Goal: Book appointment/travel/reservation

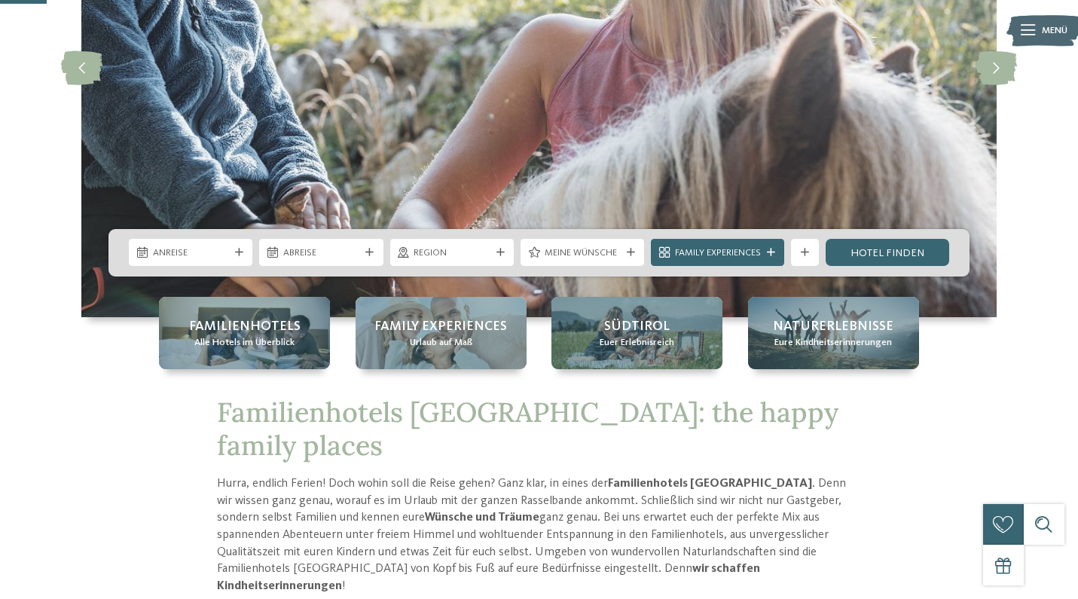
scroll to position [248, 0]
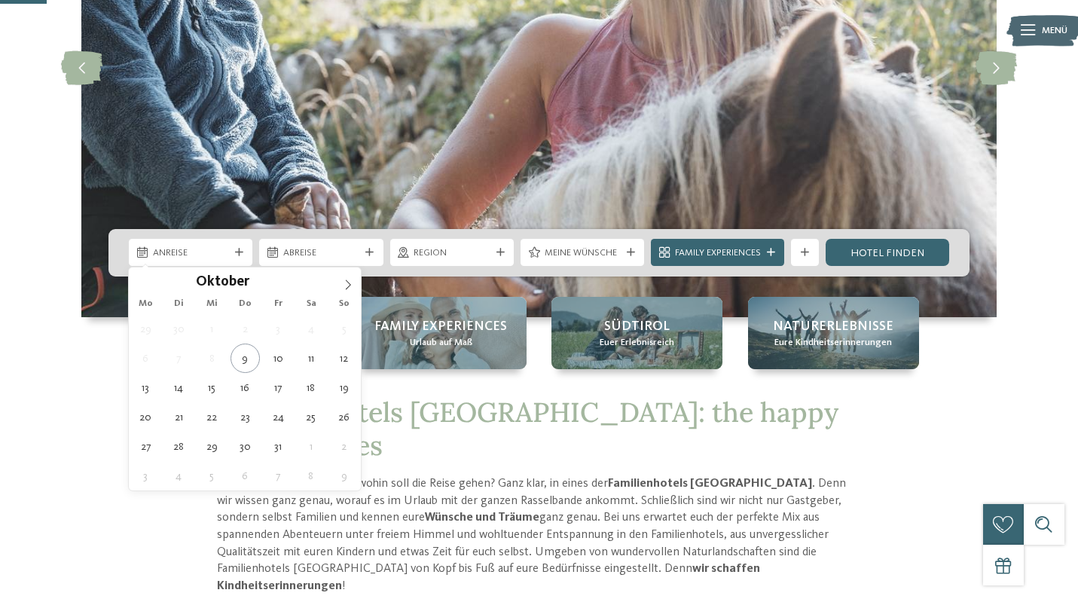
click at [217, 256] on span "Anreise" at bounding box center [191, 253] width 76 height 14
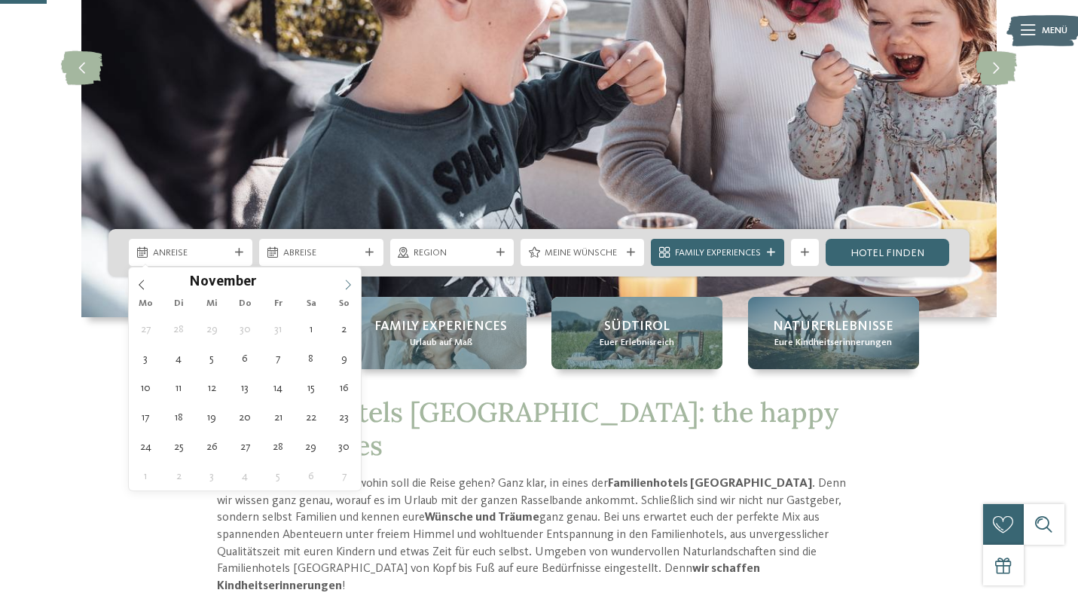
click at [350, 286] on icon at bounding box center [348, 284] width 11 height 11
type div "26.12.2025"
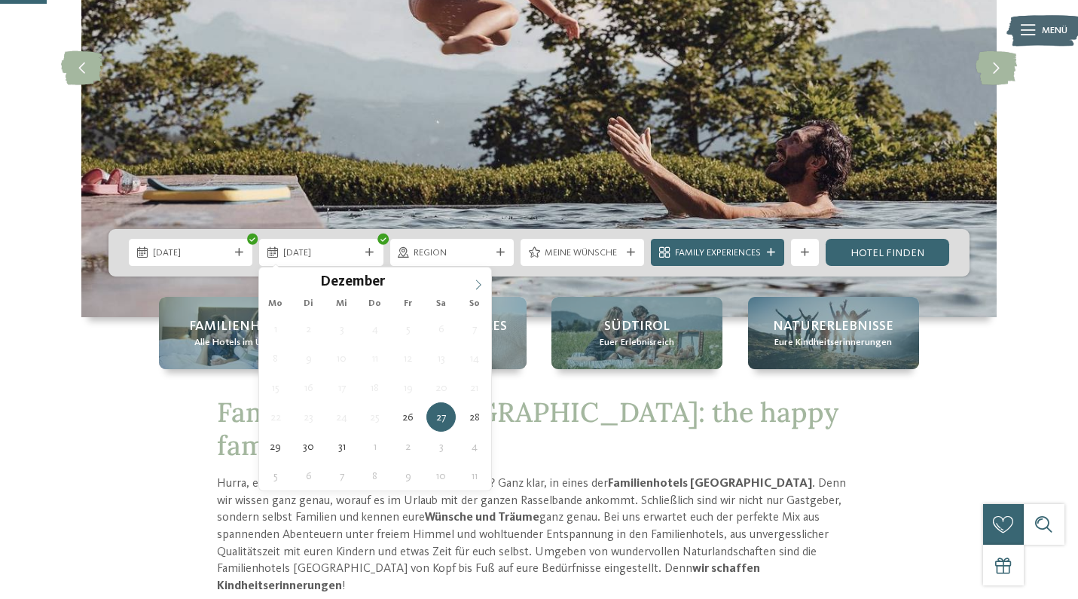
type input "****"
click at [482, 288] on icon at bounding box center [478, 284] width 11 height 11
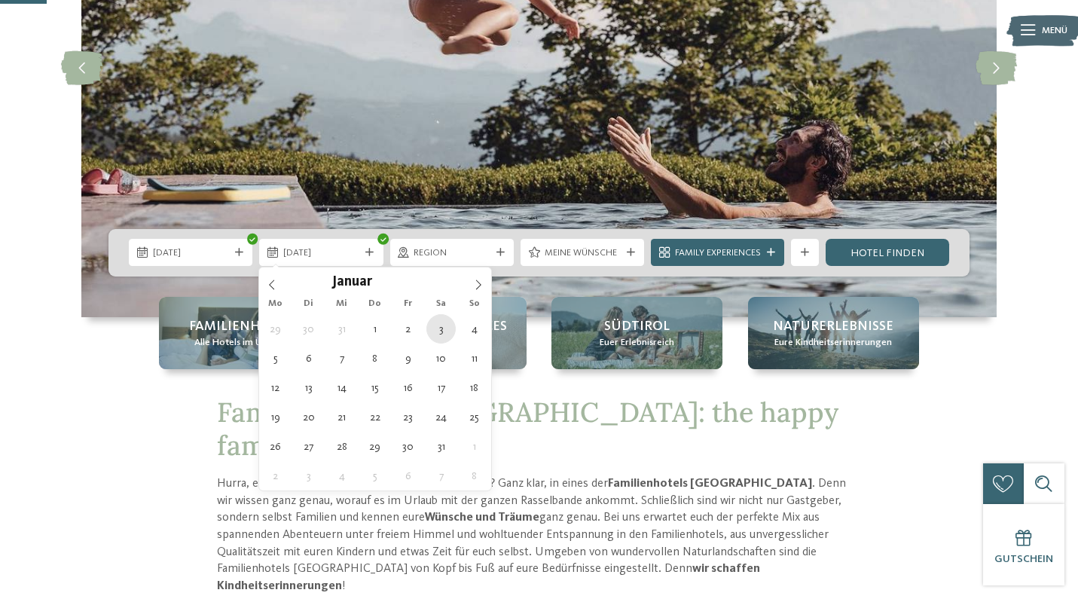
type div "03.01.2026"
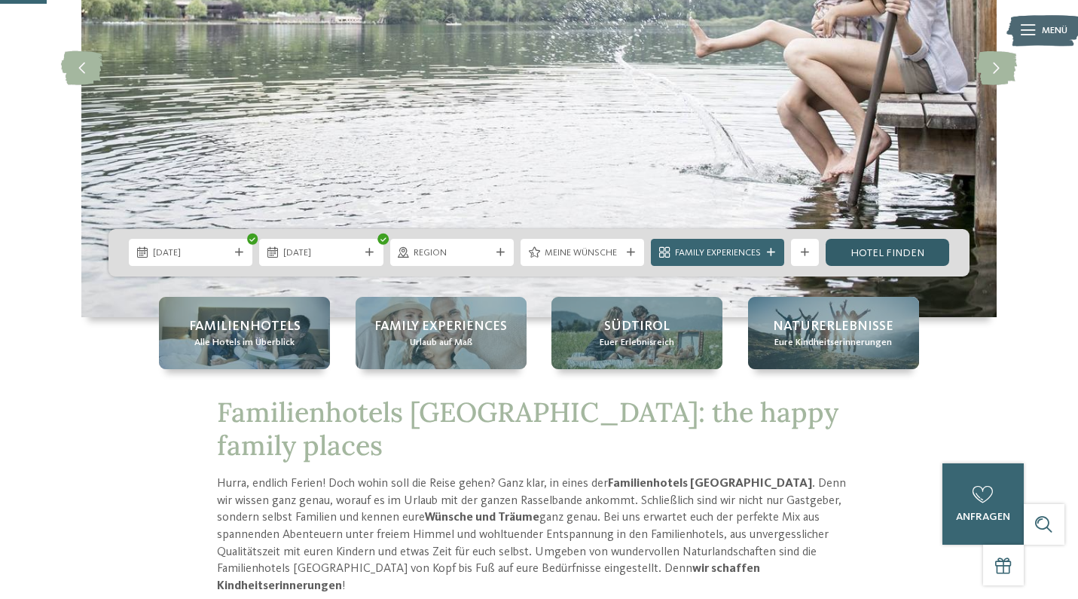
click at [872, 252] on link "Hotel finden" at bounding box center [888, 252] width 124 height 27
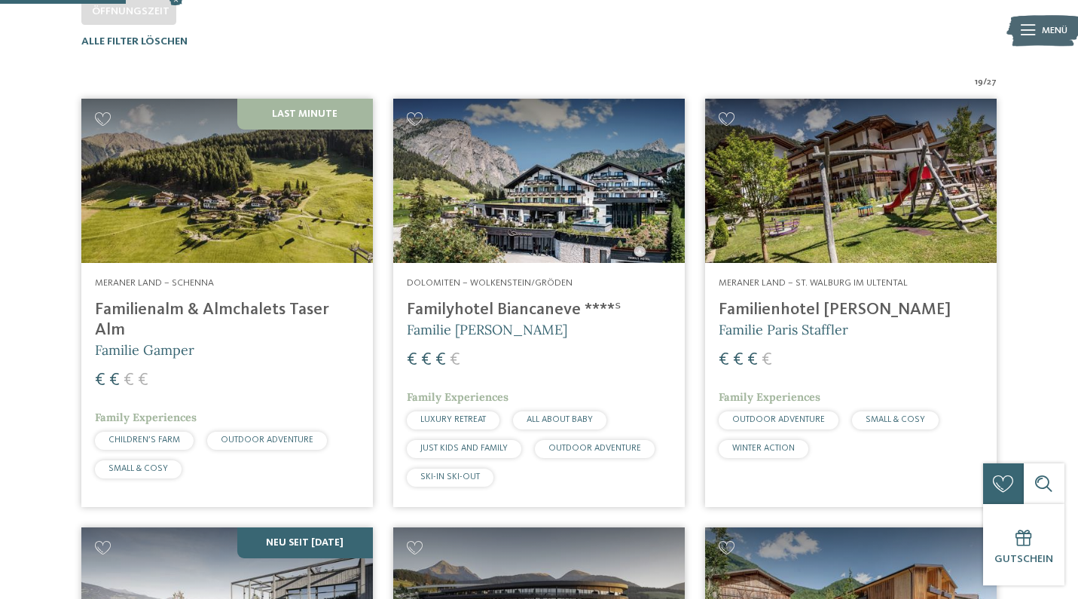
scroll to position [434, 0]
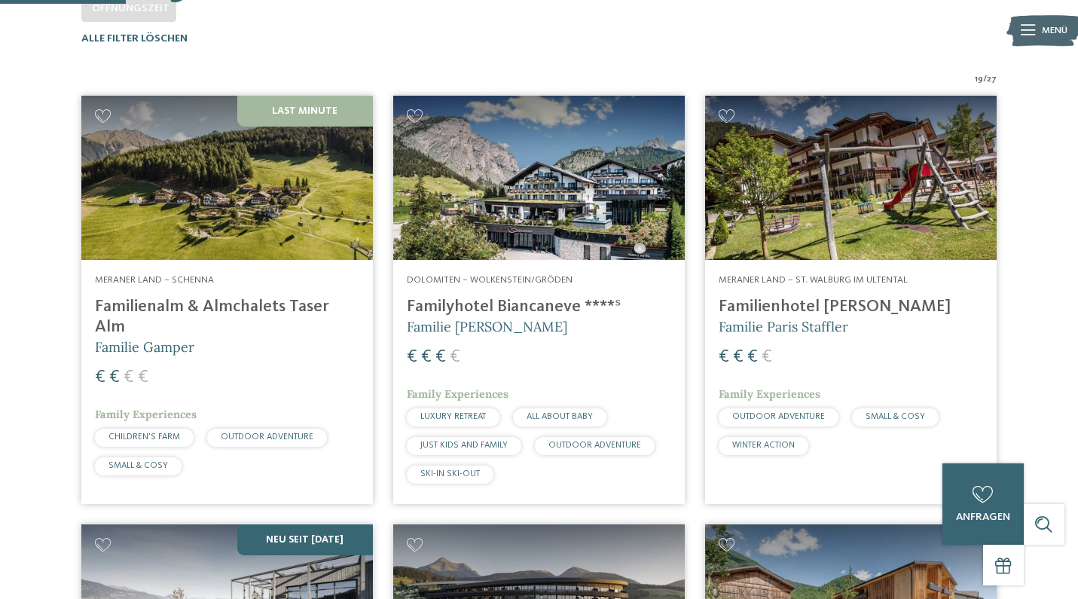
click at [499, 307] on h4 "Familyhotel Biancaneve ****ˢ" at bounding box center [539, 307] width 264 height 20
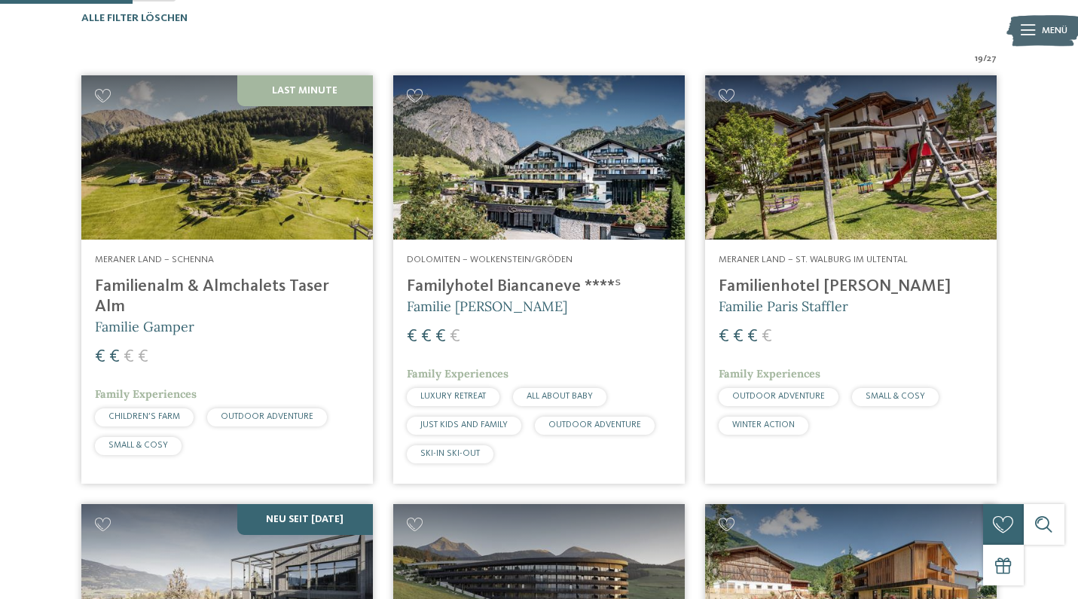
scroll to position [461, 0]
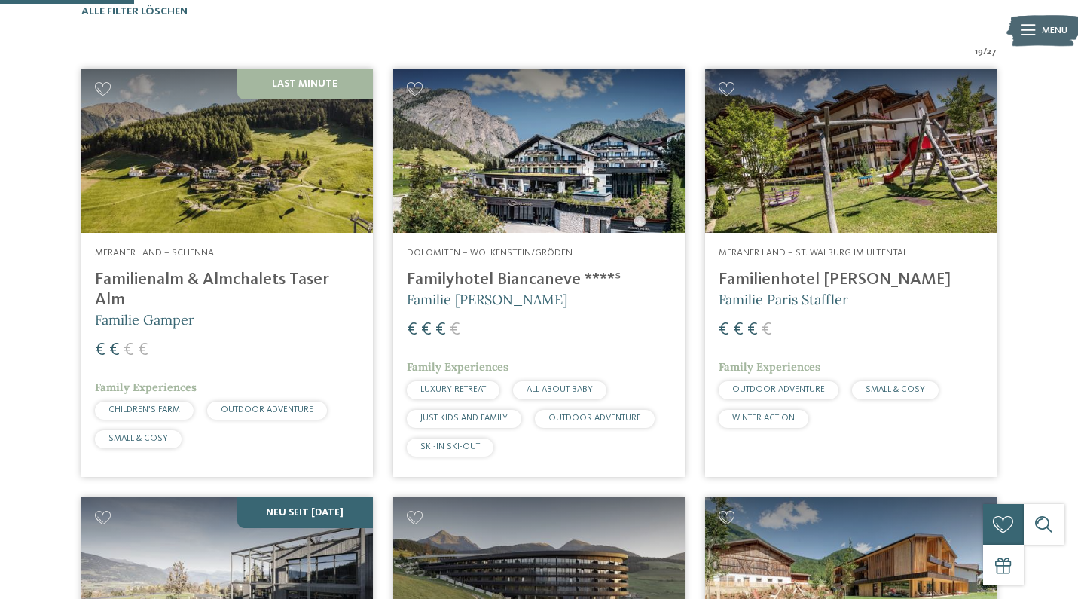
click at [213, 280] on h4 "Familienalm & Almchalets Taser Alm" at bounding box center [227, 290] width 264 height 41
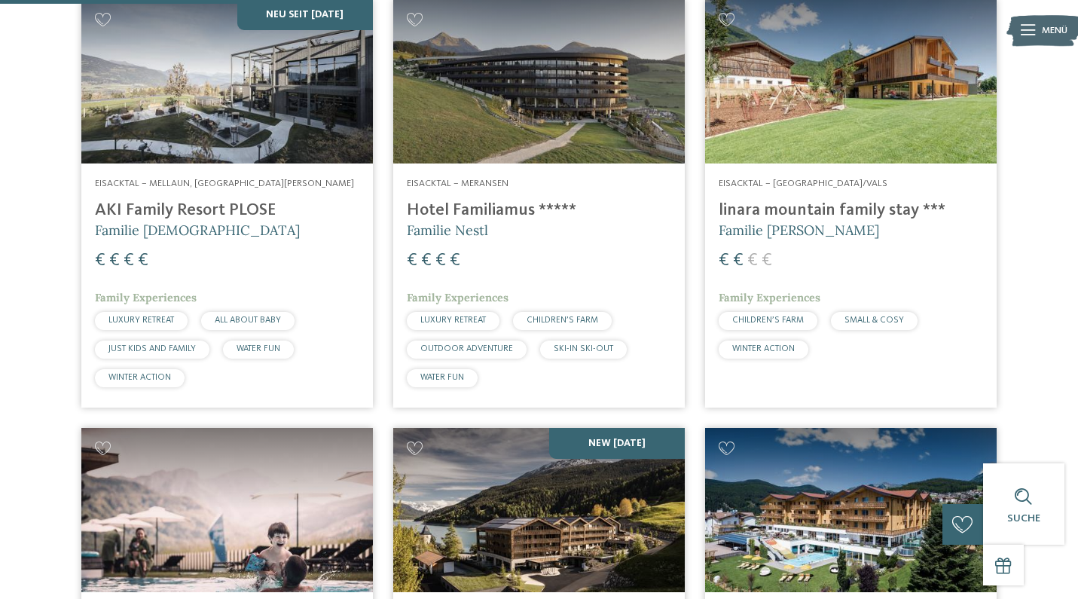
scroll to position [961, 0]
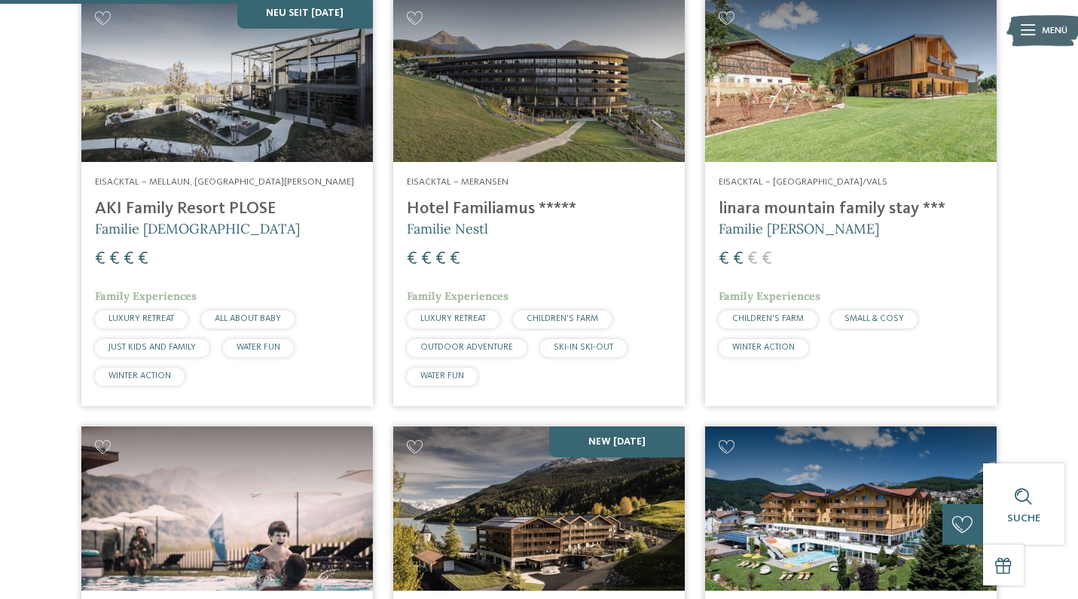
click at [455, 210] on h4 "Hotel Familiamus *****" at bounding box center [539, 209] width 264 height 20
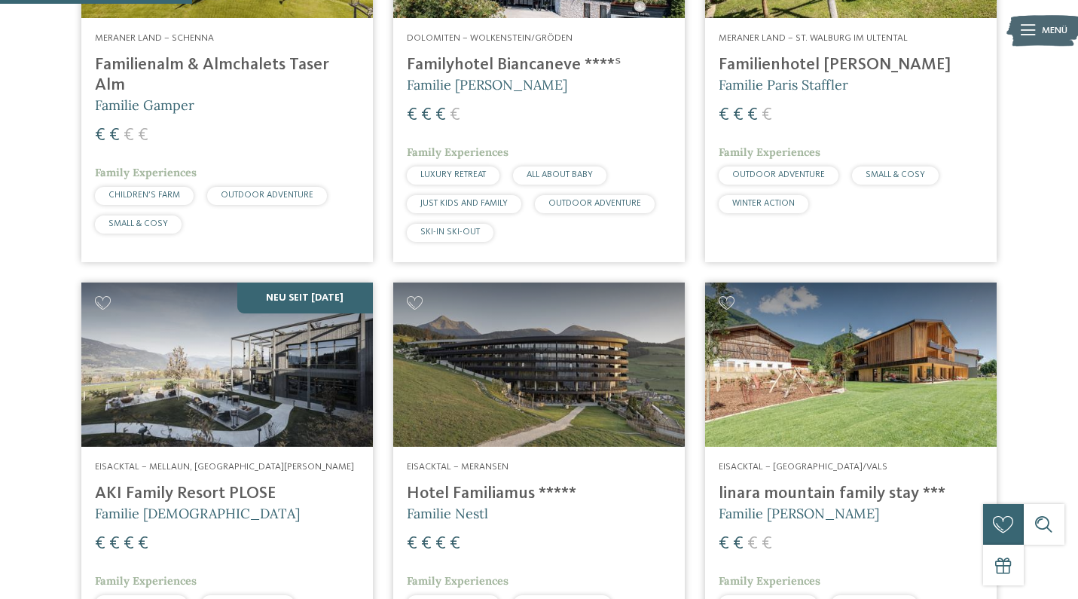
scroll to position [683, 0]
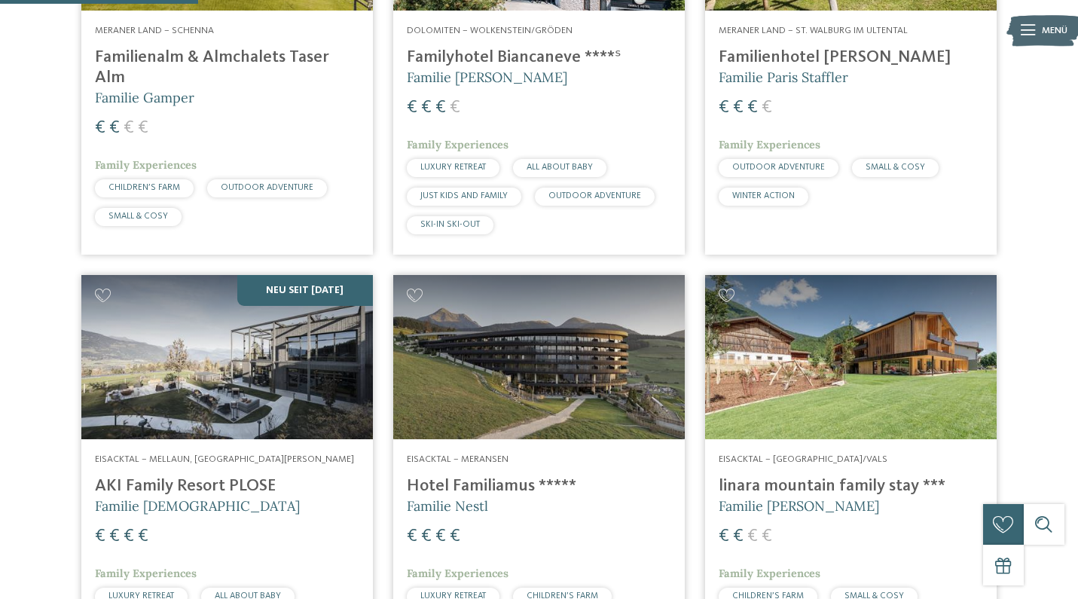
click at [228, 484] on h4 "AKI Family Resort PLOSE" at bounding box center [227, 486] width 264 height 20
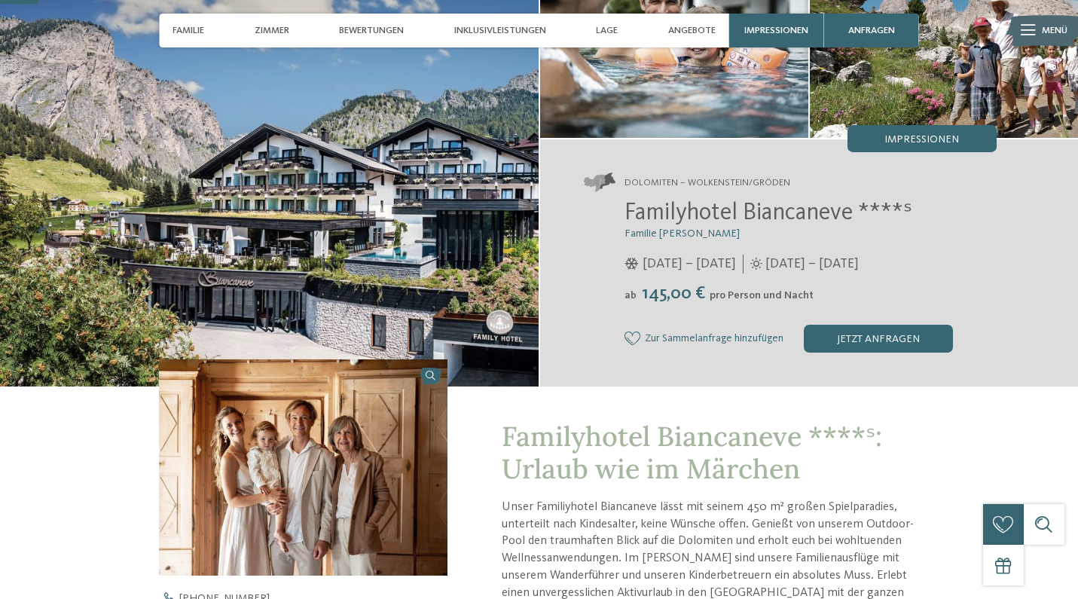
scroll to position [85, 0]
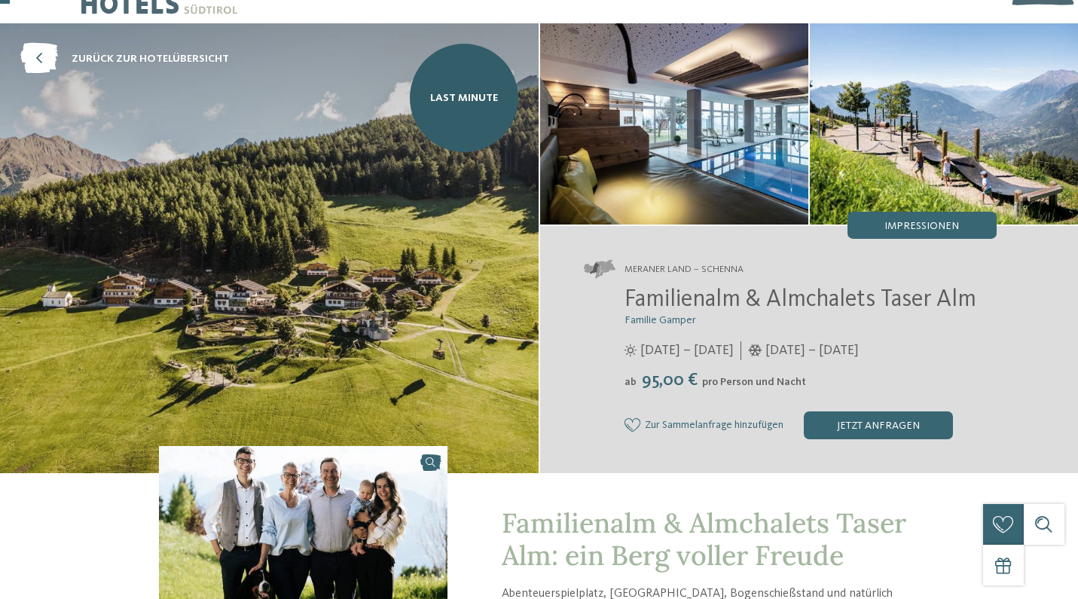
scroll to position [44, 0]
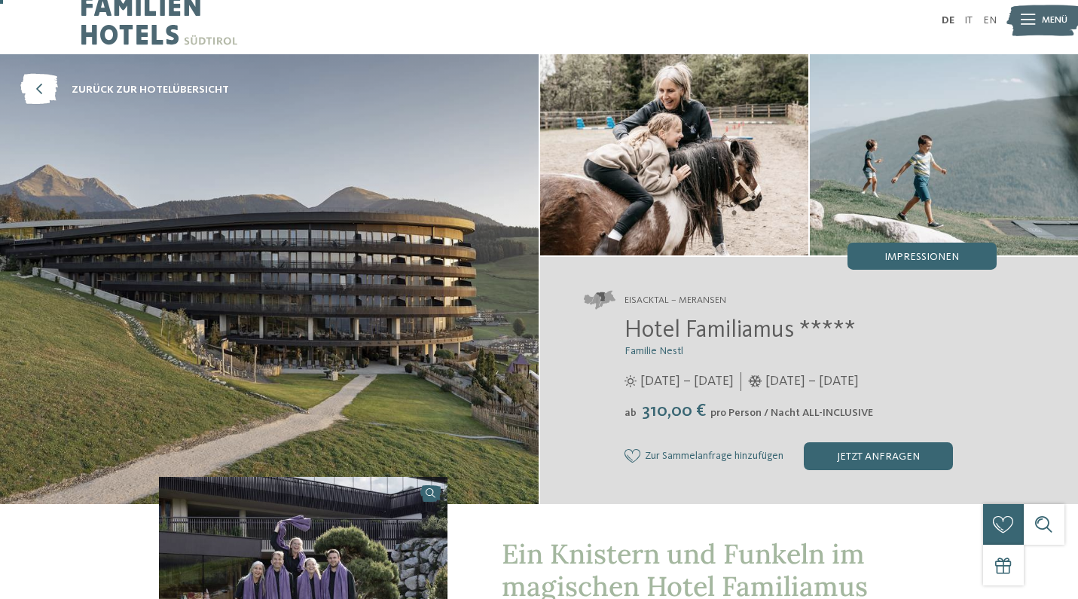
scroll to position [13, 0]
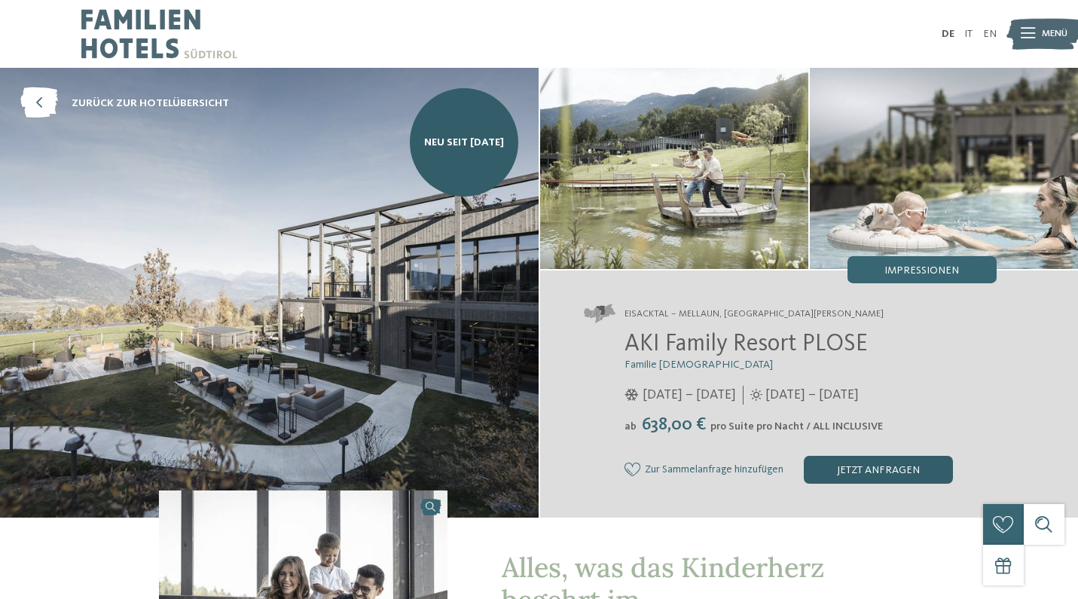
click at [857, 471] on div "jetzt anfragen" at bounding box center [878, 469] width 149 height 27
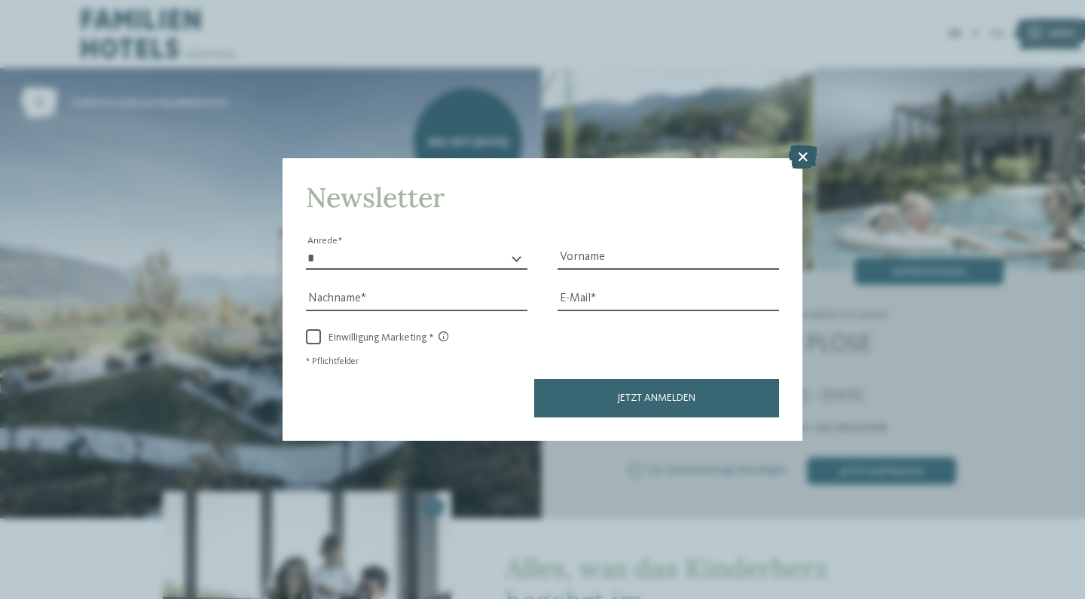
click at [797, 145] on icon at bounding box center [802, 157] width 29 height 24
